Goal: Check status: Check status

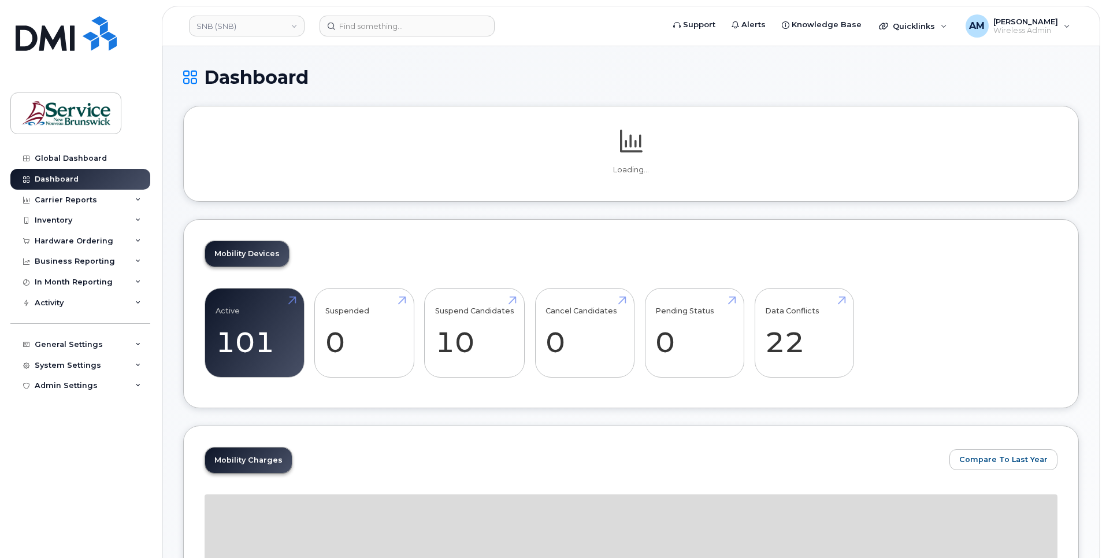
drag, startPoint x: 61, startPoint y: 239, endPoint x: 62, endPoint y: 262, distance: 22.6
click at [61, 239] on div "Hardware Ordering" at bounding box center [74, 240] width 79 height 9
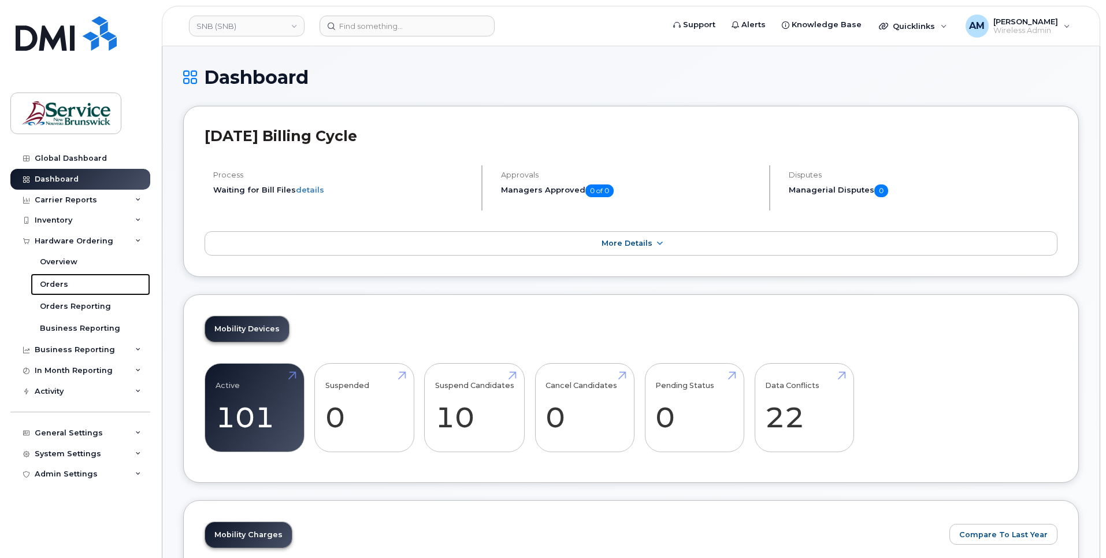
click at [54, 282] on div "Orders" at bounding box center [54, 284] width 28 height 10
click at [55, 280] on div "Orders" at bounding box center [54, 284] width 28 height 10
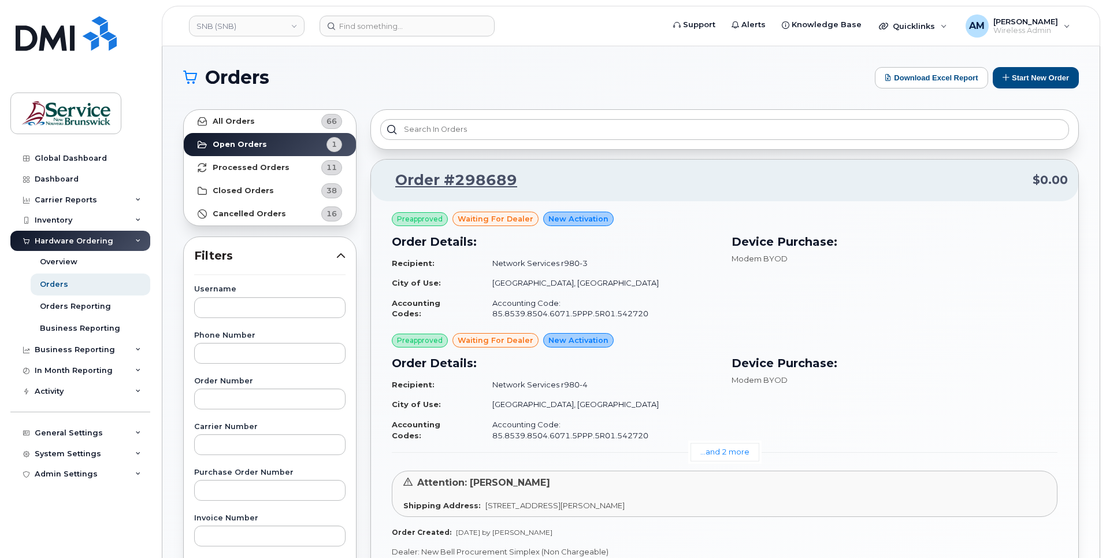
click at [726, 443] on link "...and 2 more" at bounding box center [725, 452] width 69 height 18
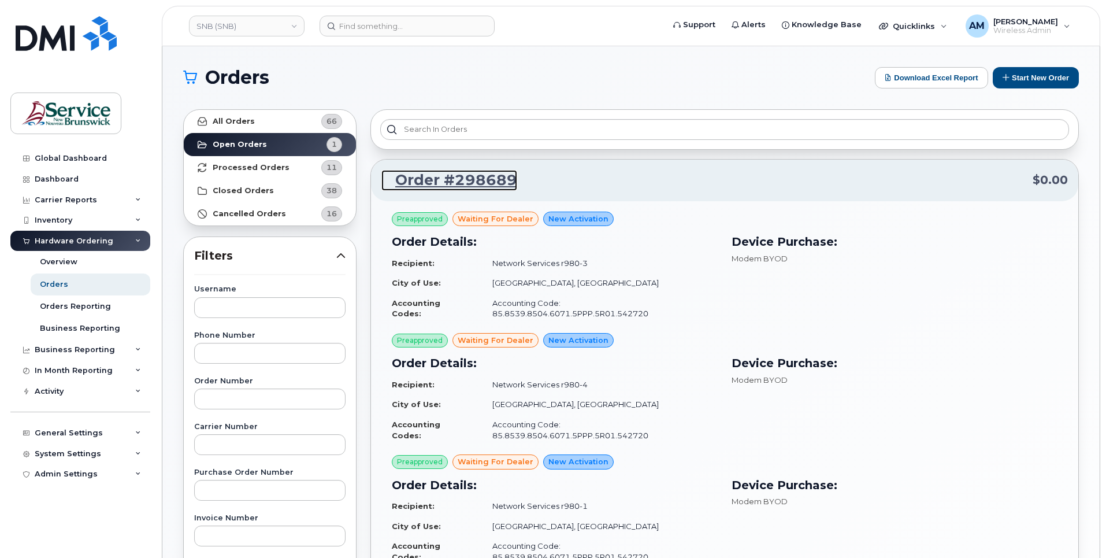
click at [508, 176] on link "Order #298689" at bounding box center [450, 180] width 136 height 21
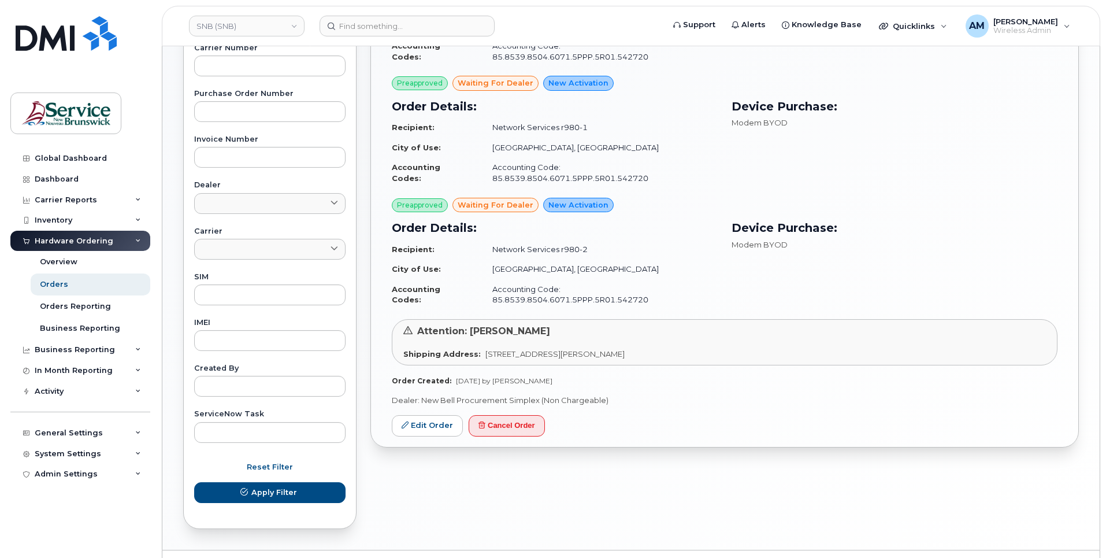
scroll to position [408, 0]
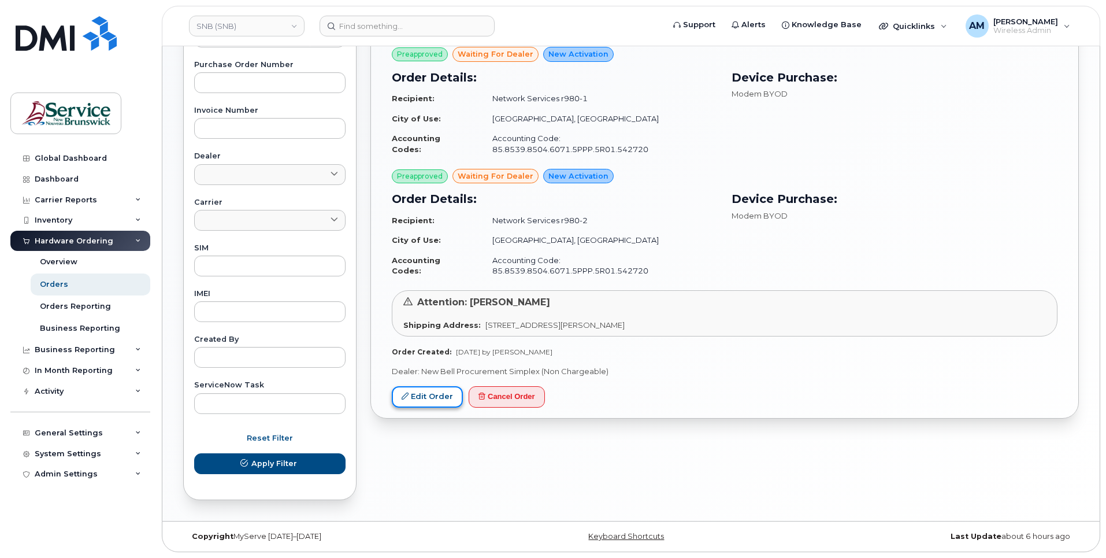
click at [439, 386] on link "Edit Order" at bounding box center [427, 396] width 71 height 21
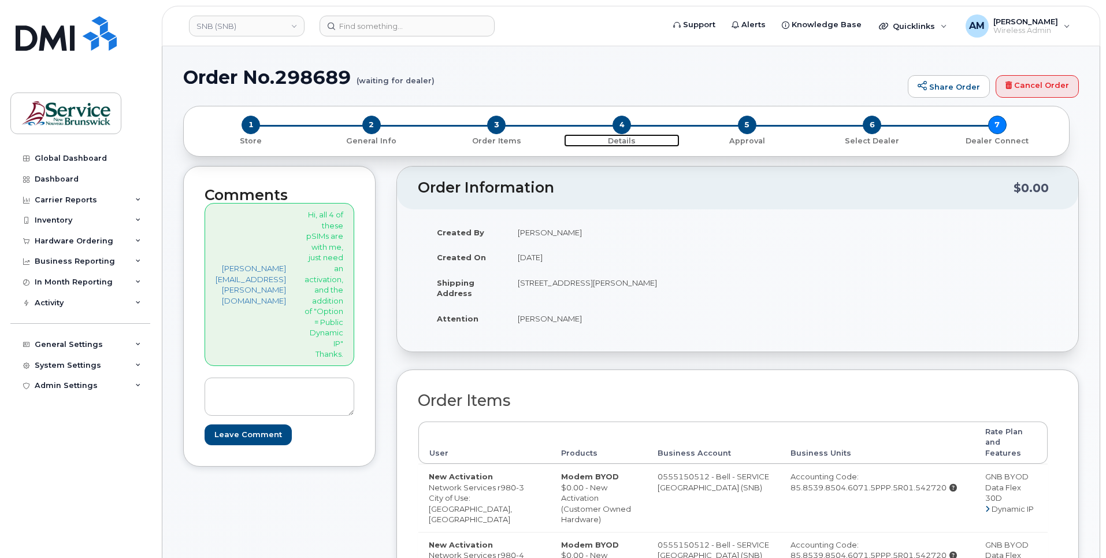
click at [624, 127] on span "4" at bounding box center [622, 125] width 18 height 18
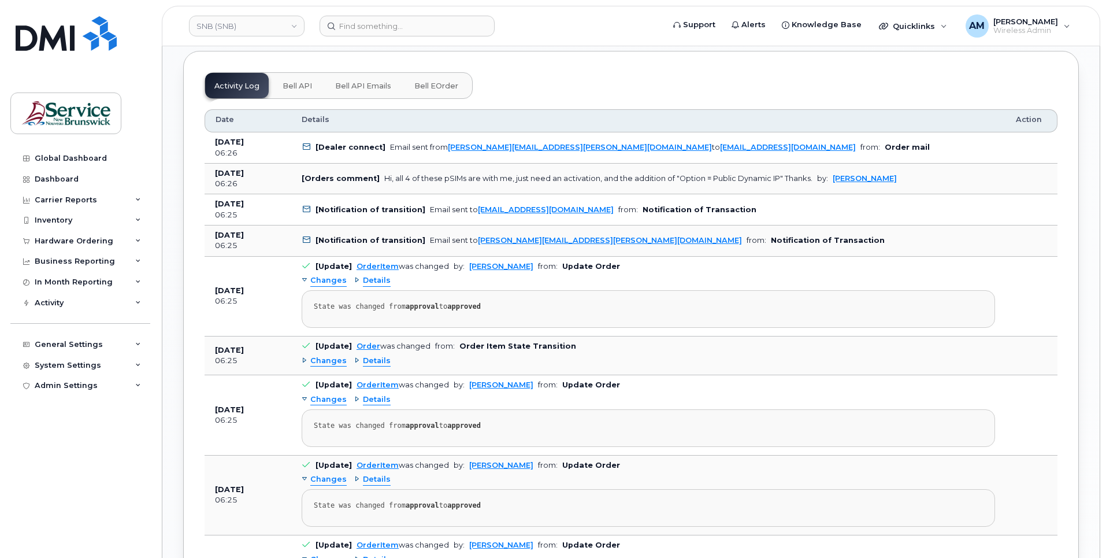
scroll to position [1342, 0]
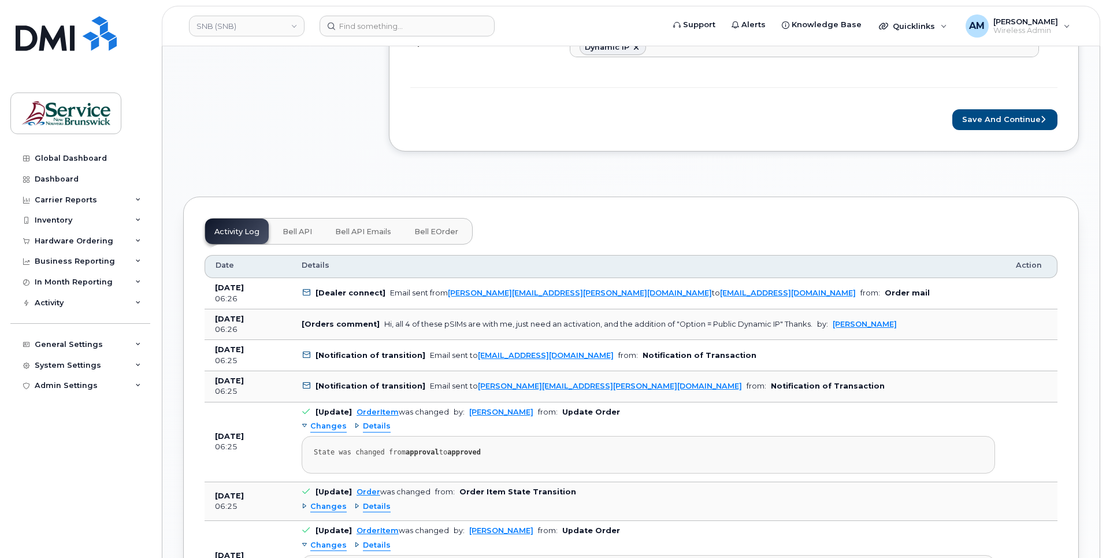
drag, startPoint x: 62, startPoint y: 244, endPoint x: 62, endPoint y: 272, distance: 27.8
click at [62, 244] on div "Hardware Ordering" at bounding box center [74, 240] width 79 height 9
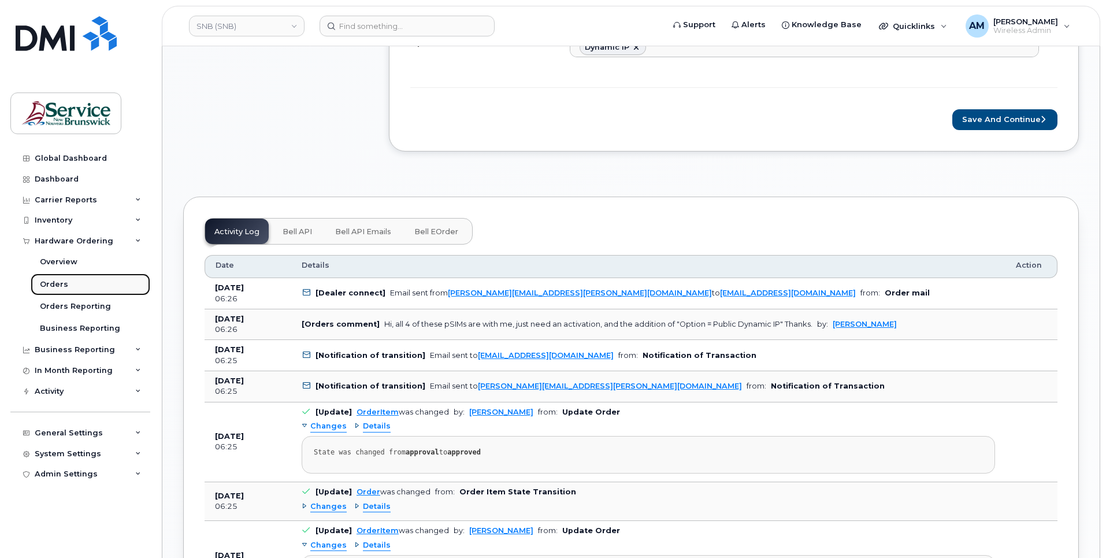
click at [60, 286] on div "Orders" at bounding box center [54, 284] width 28 height 10
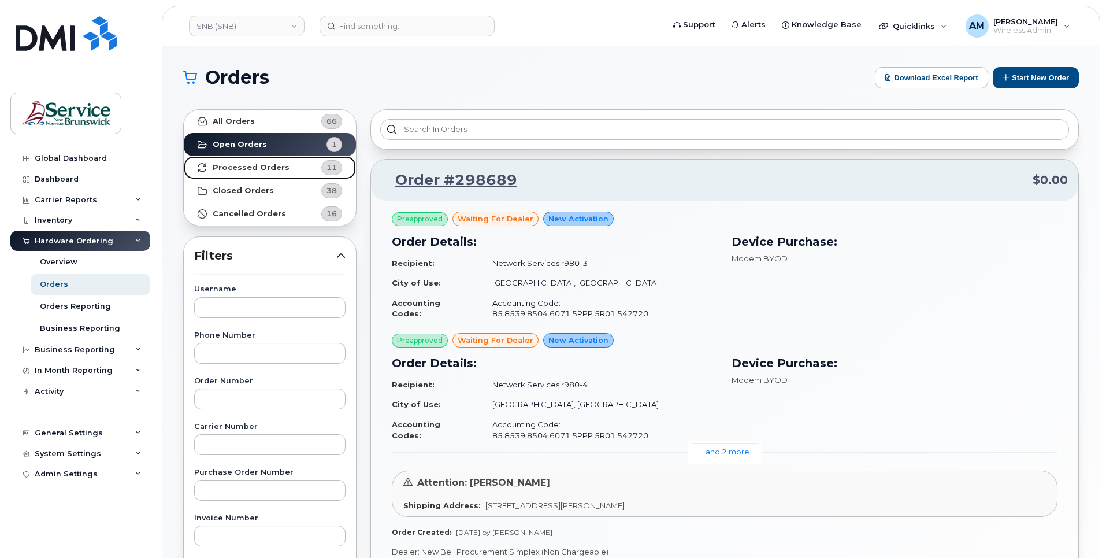
click at [275, 166] on strong "Processed Orders" at bounding box center [251, 167] width 77 height 9
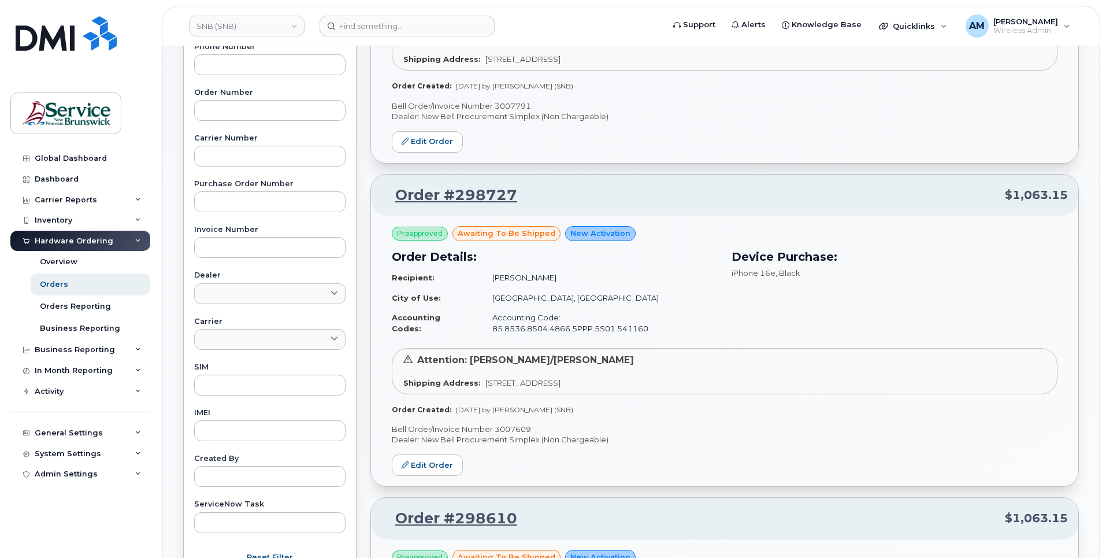
scroll to position [289, 0]
click at [429, 454] on link "Edit Order" at bounding box center [427, 464] width 71 height 21
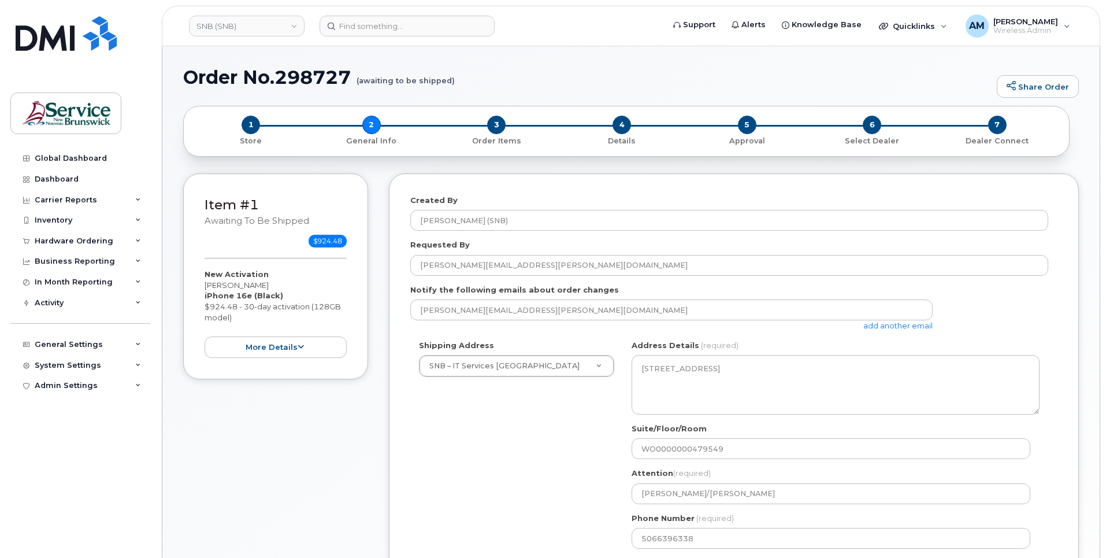
select select
click at [279, 347] on button "more details" at bounding box center [276, 346] width 142 height 21
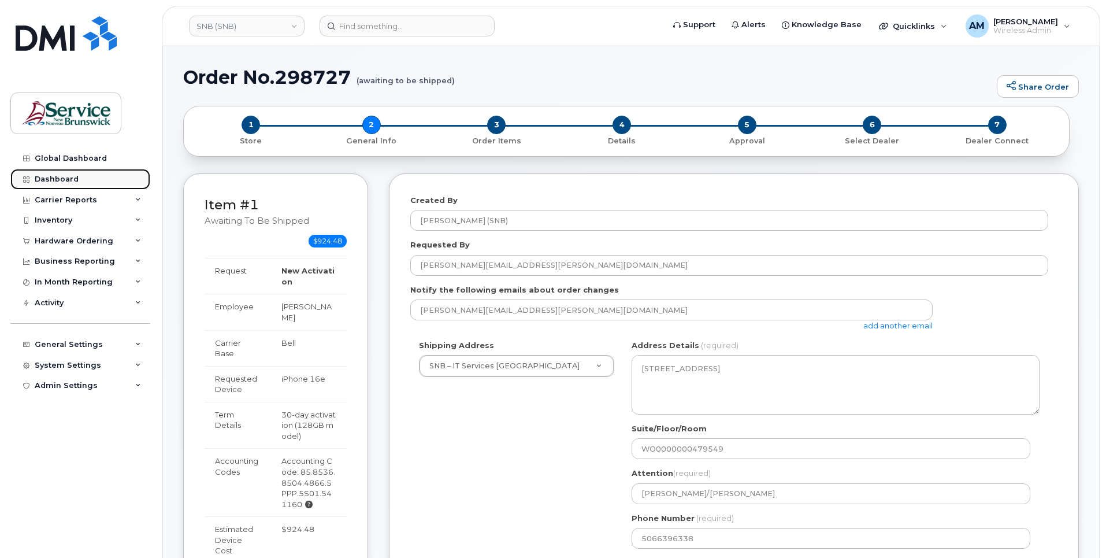
click at [51, 181] on div "Dashboard" at bounding box center [57, 179] width 44 height 9
click at [63, 223] on div "Inventory" at bounding box center [54, 220] width 38 height 9
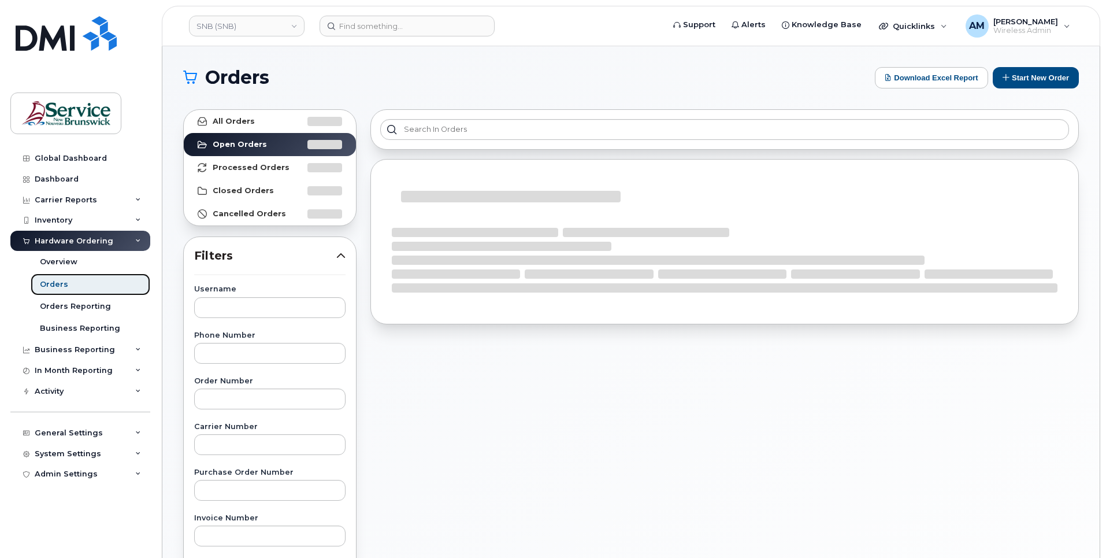
click at [56, 282] on div "Orders" at bounding box center [54, 284] width 28 height 10
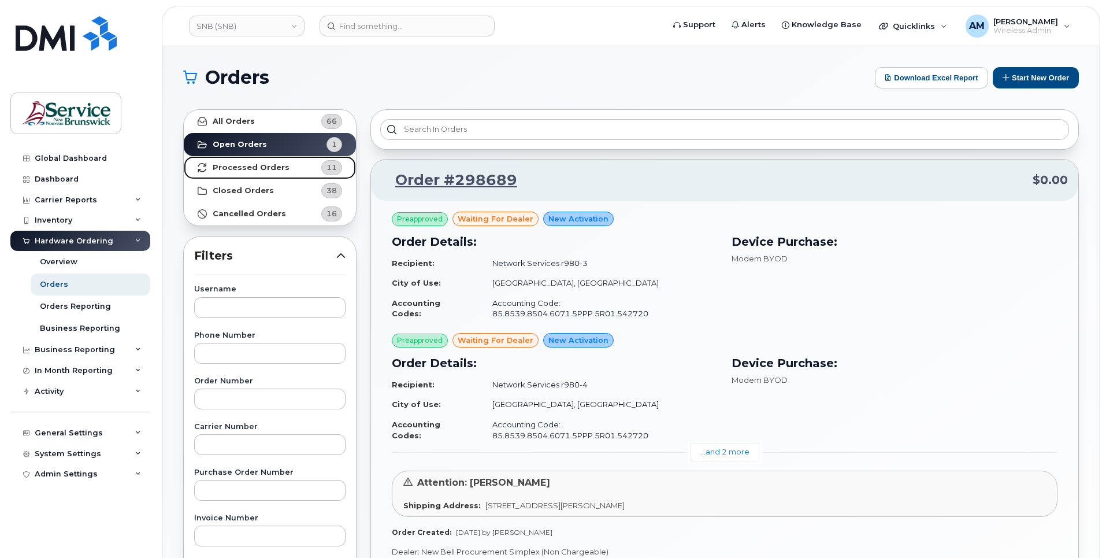
click at [235, 166] on strong "Processed Orders" at bounding box center [251, 167] width 77 height 9
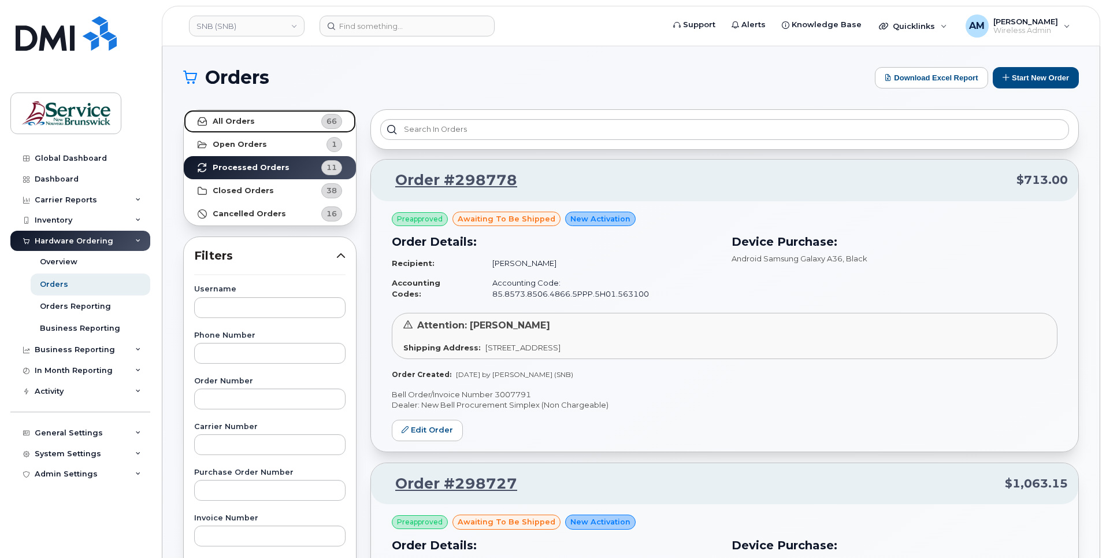
click at [236, 121] on strong "All Orders" at bounding box center [234, 121] width 42 height 9
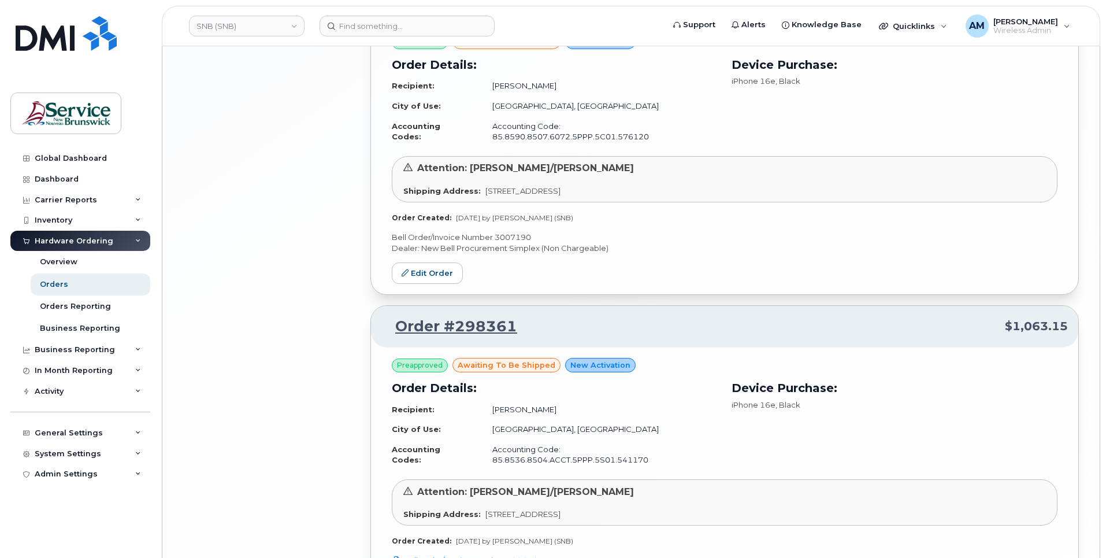
scroll to position [2047, 0]
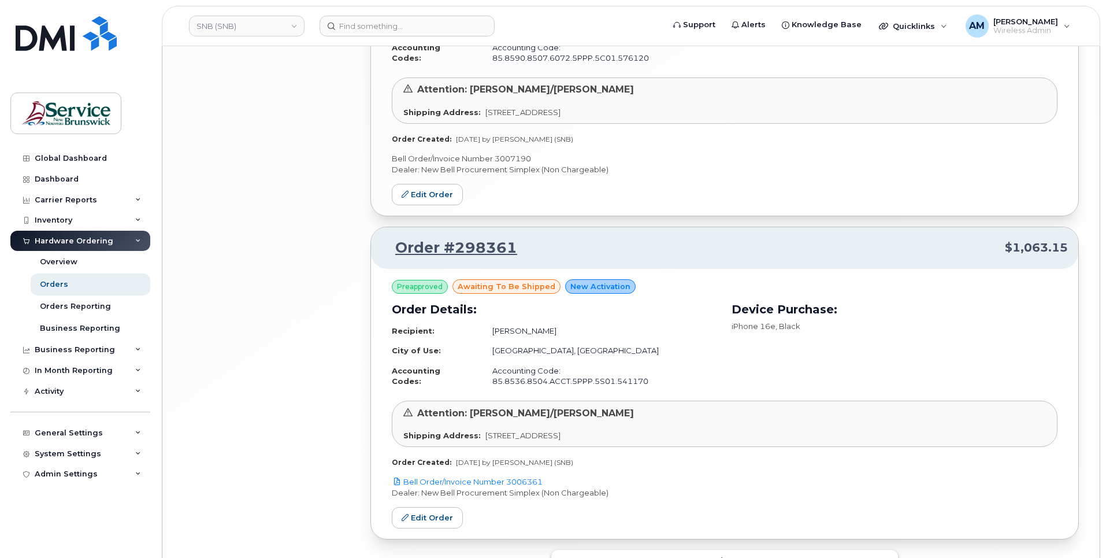
click at [719, 555] on span "Load more" at bounding box center [725, 560] width 42 height 11
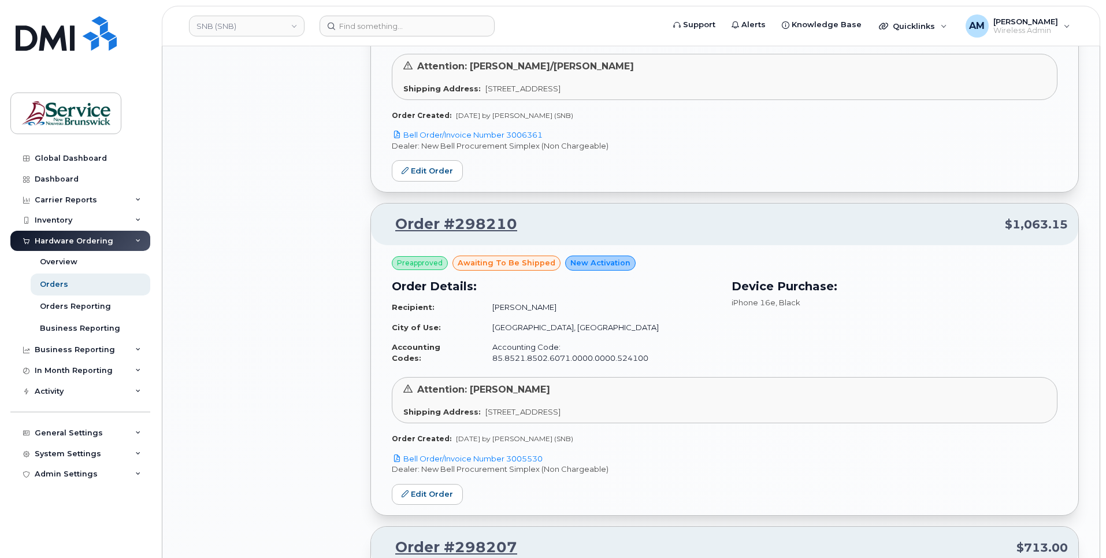
scroll to position [2509, 0]
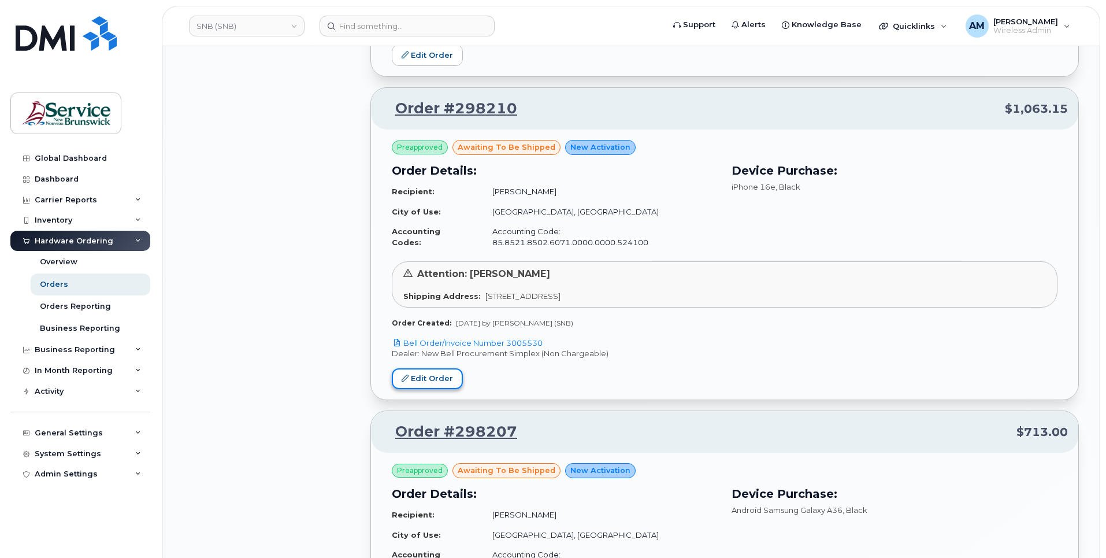
click at [422, 368] on link "Edit Order" at bounding box center [427, 378] width 71 height 21
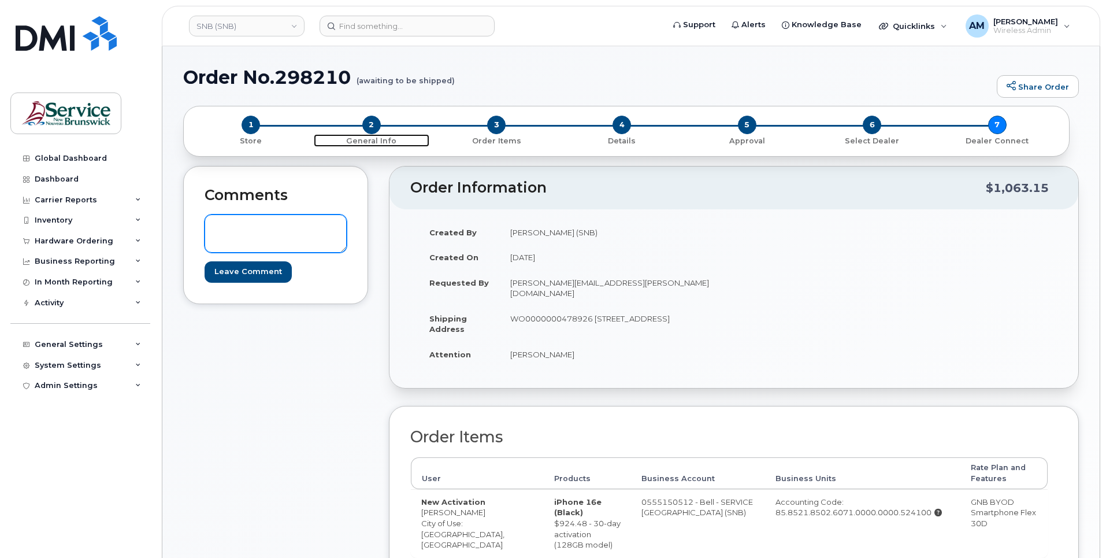
click at [372, 126] on span "2" at bounding box center [371, 125] width 18 height 18
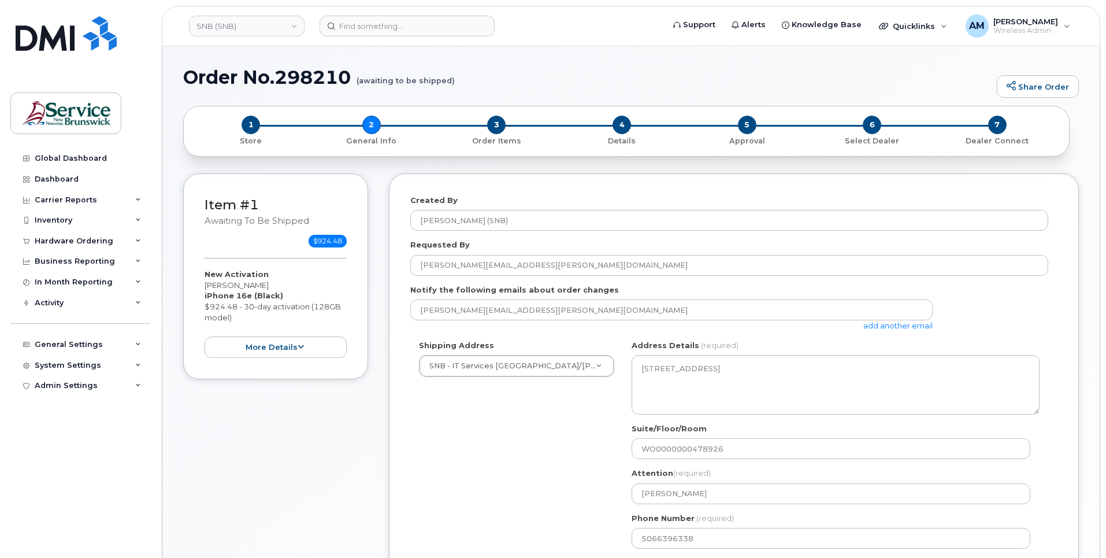
select select
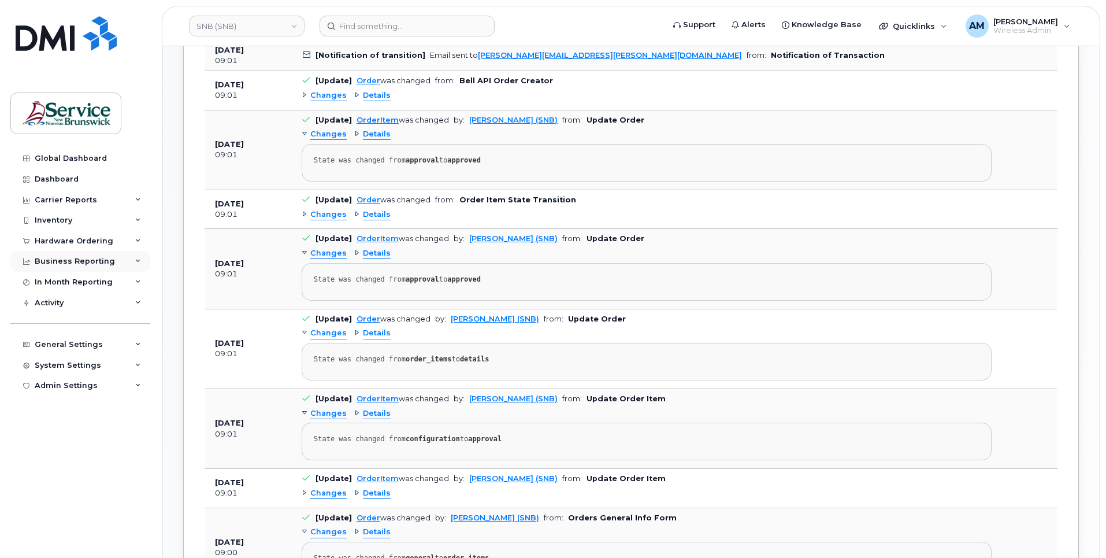
scroll to position [490, 0]
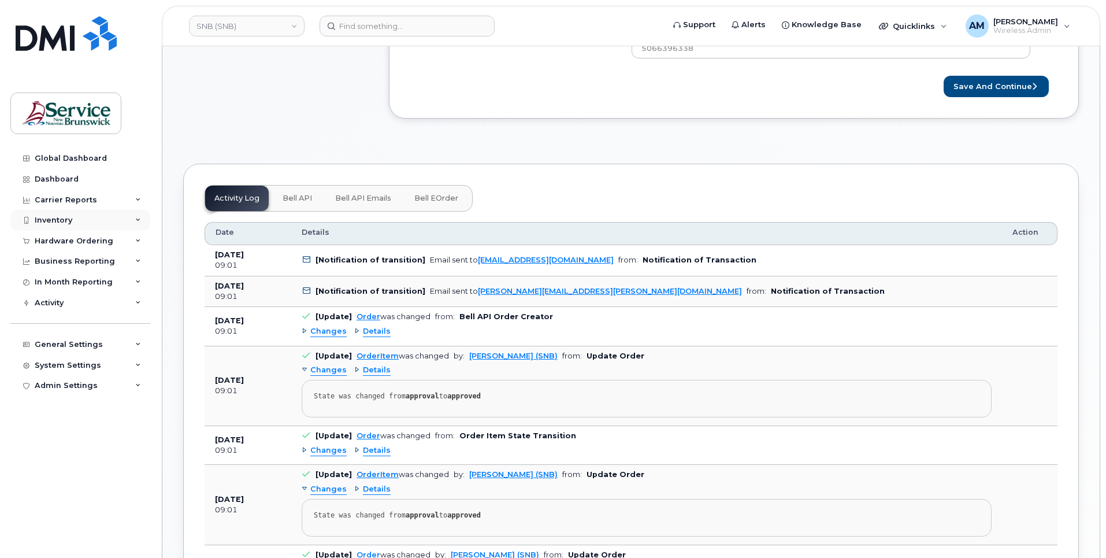
click at [71, 217] on div "Inventory" at bounding box center [54, 220] width 38 height 9
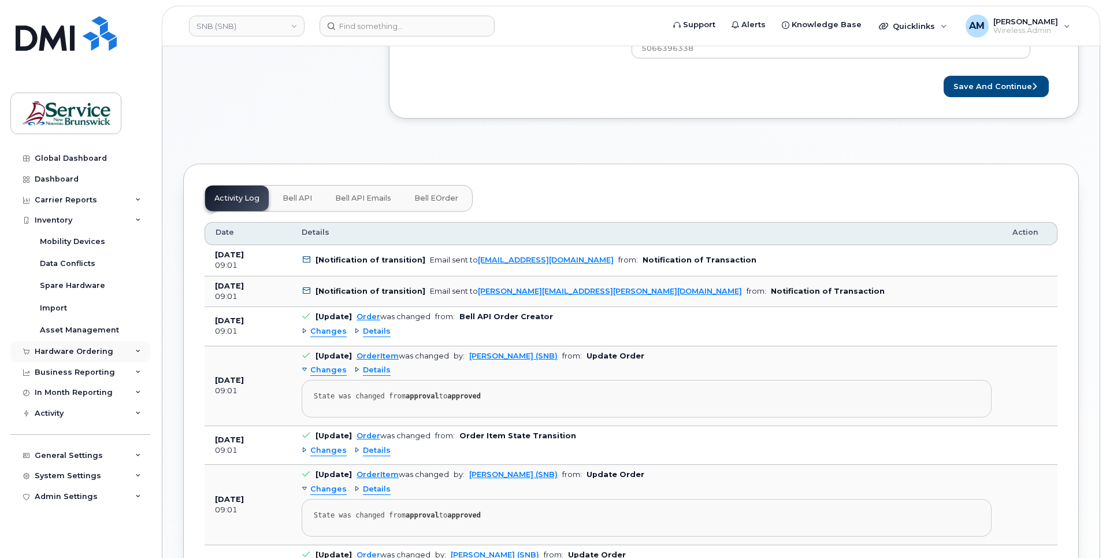
click at [57, 351] on div "Hardware Ordering" at bounding box center [74, 351] width 79 height 9
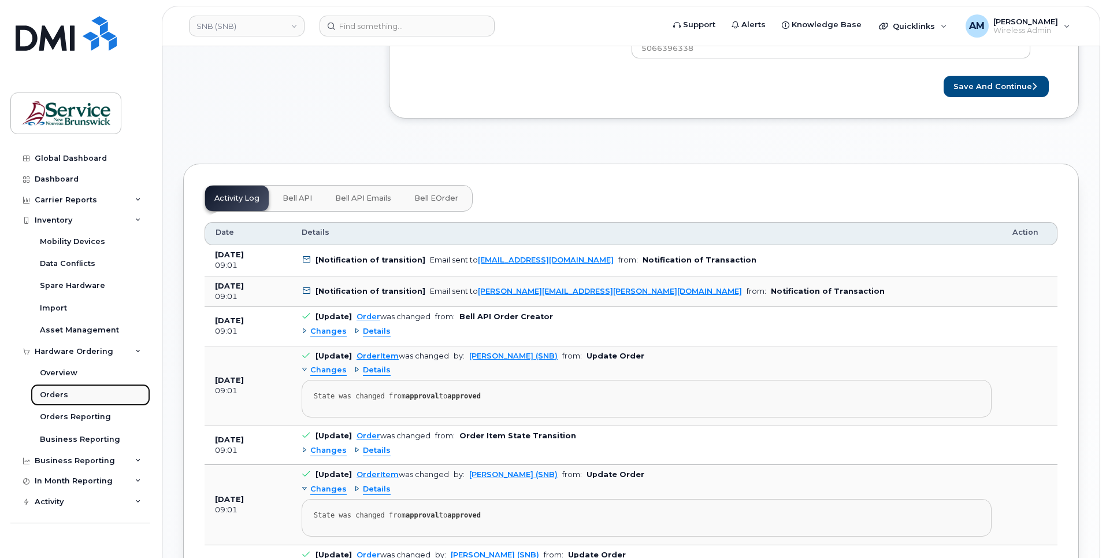
click at [56, 397] on div "Orders" at bounding box center [54, 395] width 28 height 10
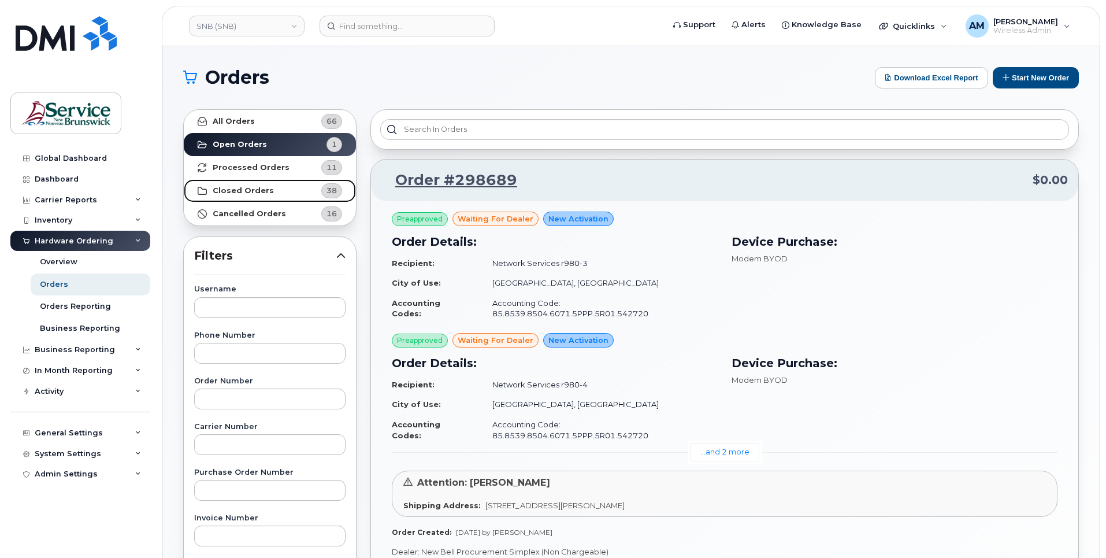
click at [235, 185] on link "Closed Orders 38" at bounding box center [270, 190] width 172 height 23
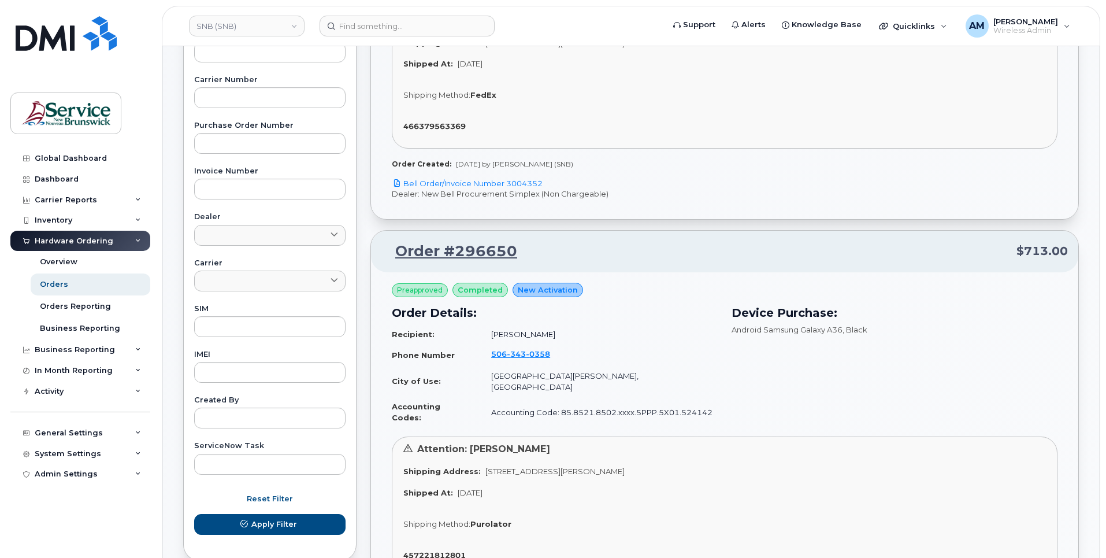
scroll to position [520, 0]
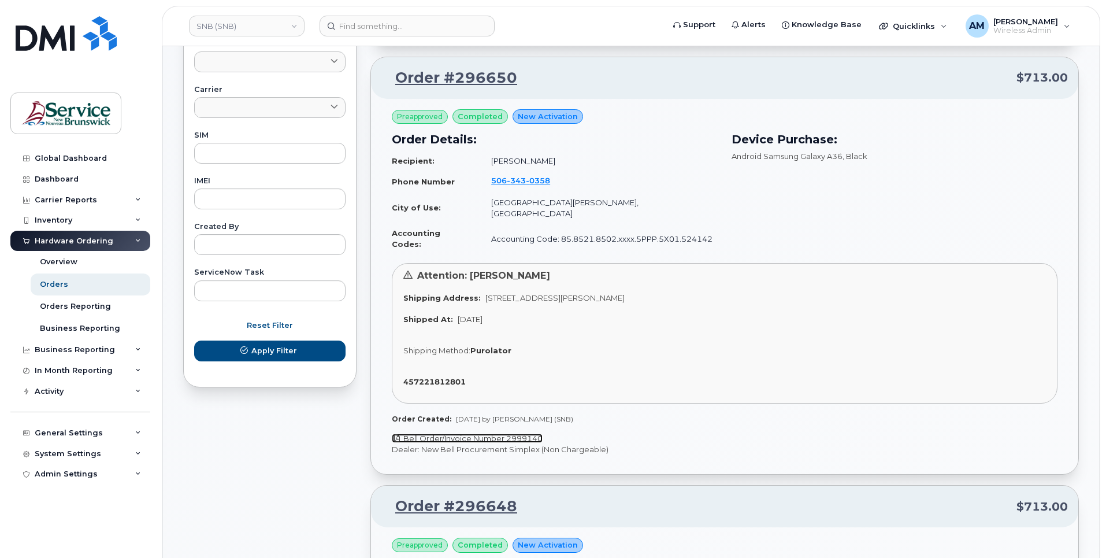
click at [472, 434] on link "Bell Order/Invoice Number 2999140" at bounding box center [467, 438] width 151 height 9
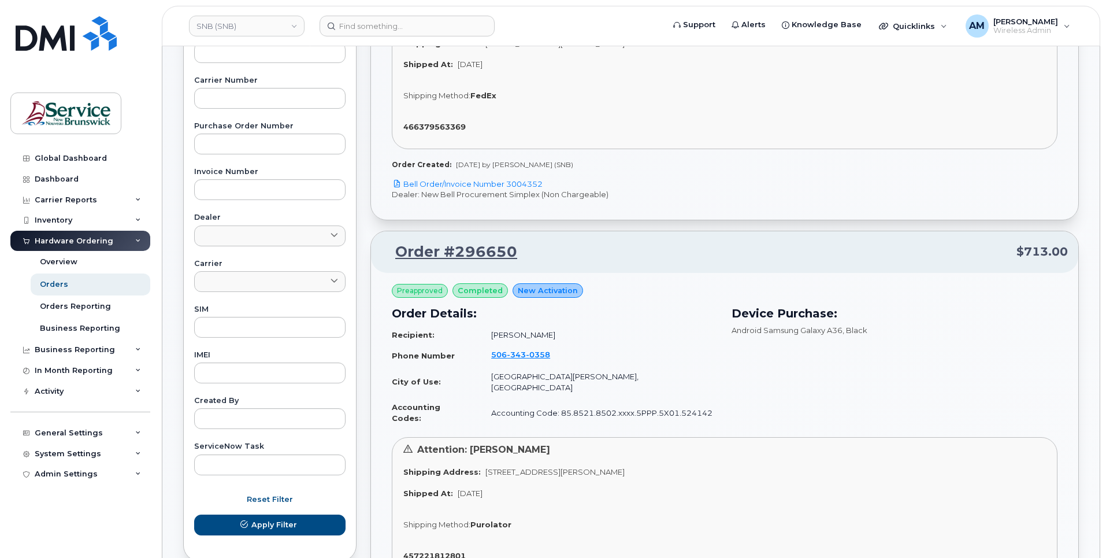
scroll to position [347, 0]
click at [461, 241] on link "Order #296650" at bounding box center [450, 251] width 136 height 21
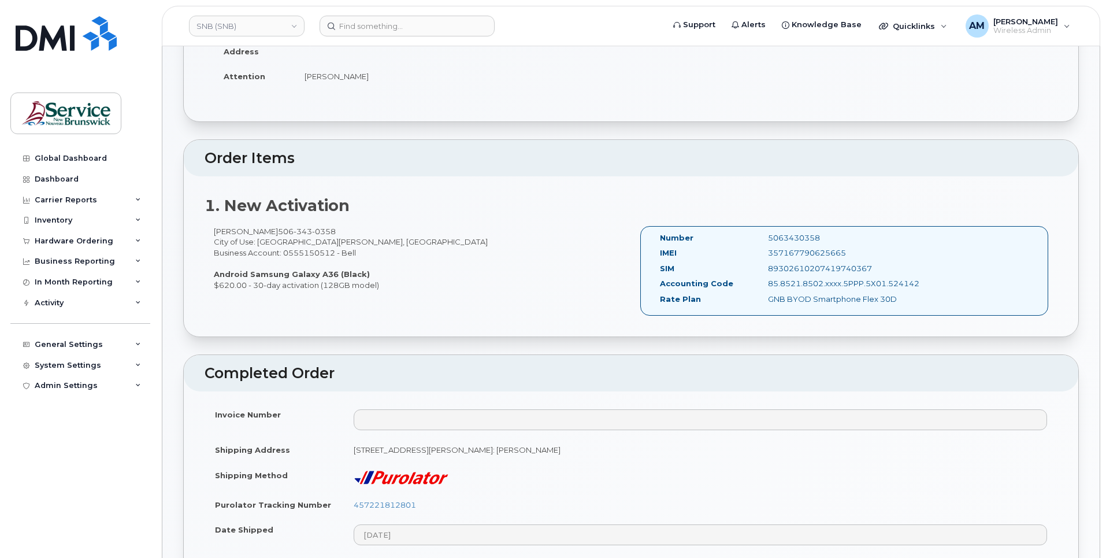
scroll to position [347, 0]
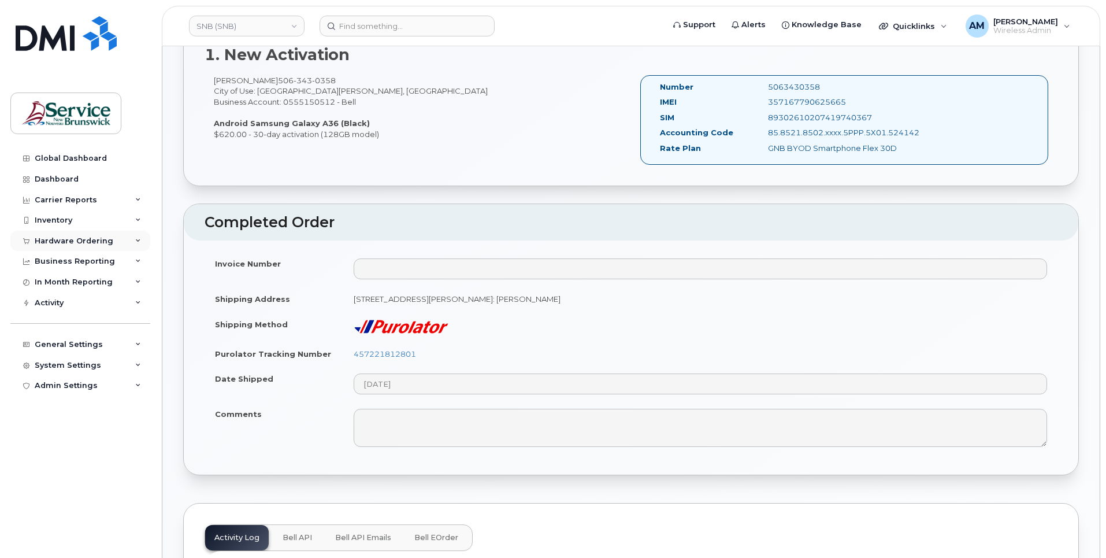
click at [102, 244] on div "Hardware Ordering" at bounding box center [74, 240] width 79 height 9
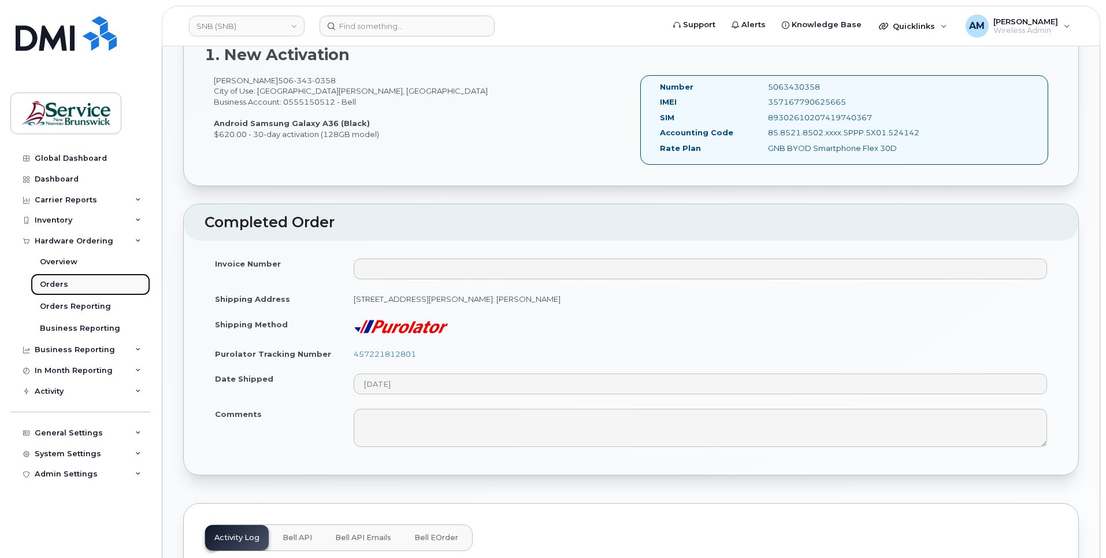
click at [79, 279] on link "Orders" at bounding box center [91, 284] width 120 height 22
